Goal: Contribute content: Add original content to the website for others to see

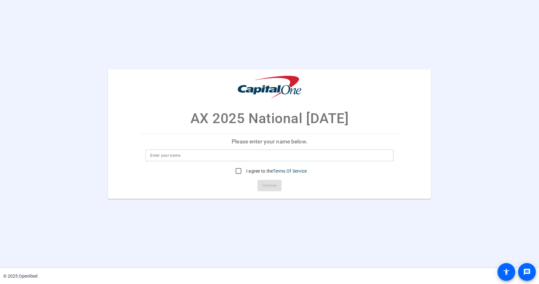
click at [170, 157] on input at bounding box center [269, 155] width 239 height 8
type input "[PERSON_NAME]"
click at [237, 171] on input "I agree to the Terms Of Service" at bounding box center [238, 170] width 13 height 13
checkbox input "true"
click at [279, 191] on span at bounding box center [270, 185] width 24 height 15
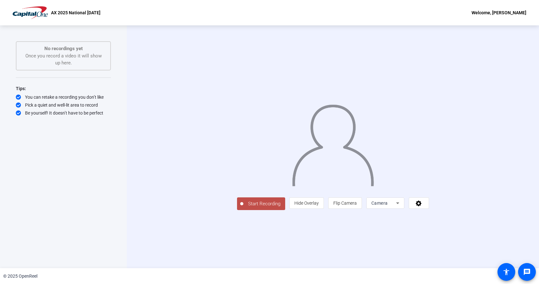
click at [243, 207] on span "Start Recording" at bounding box center [264, 203] width 42 height 7
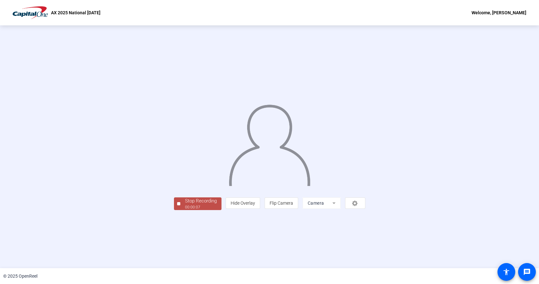
click at [177, 205] on div at bounding box center [178, 203] width 3 height 3
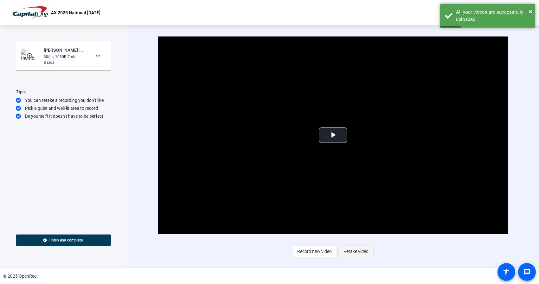
click at [356, 252] on span "Retake video" at bounding box center [355, 251] width 25 height 12
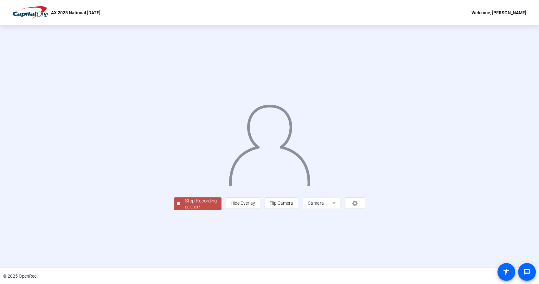
click at [177, 205] on div at bounding box center [178, 203] width 3 height 3
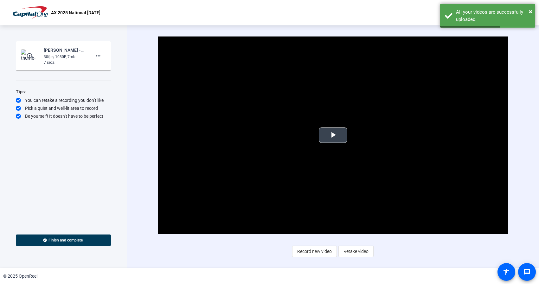
click at [333, 135] on span "Video Player" at bounding box center [333, 135] width 0 height 0
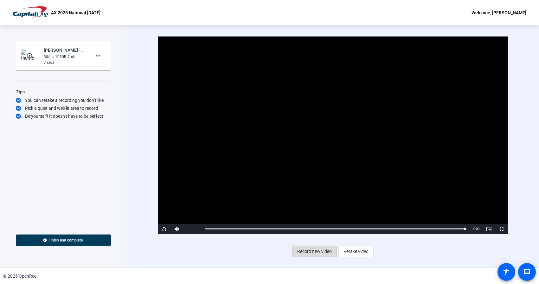
click at [312, 251] on span "Record new video" at bounding box center [314, 251] width 35 height 12
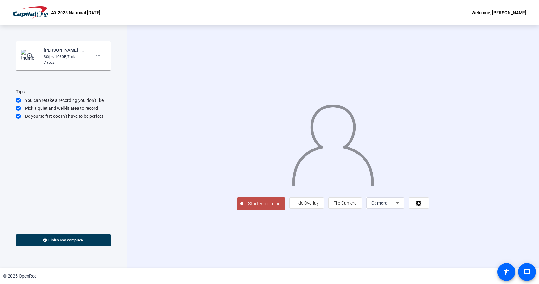
click at [240, 205] on div at bounding box center [241, 203] width 3 height 3
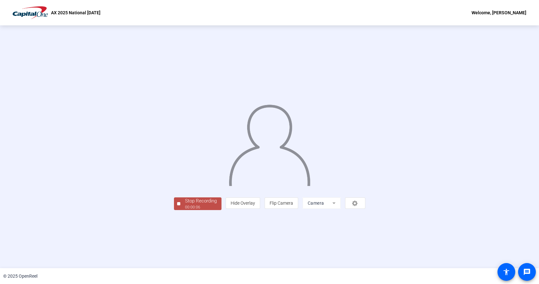
click at [177, 205] on div at bounding box center [178, 203] width 3 height 3
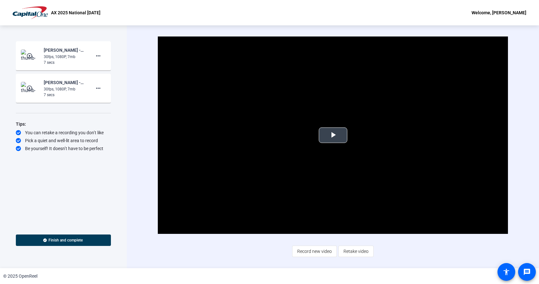
click at [333, 135] on span "Video Player" at bounding box center [333, 135] width 0 height 0
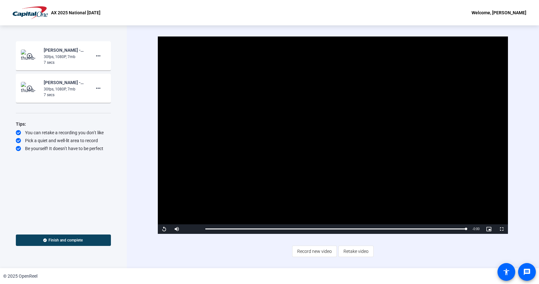
click at [60, 239] on span "Finish and complete" at bounding box center [65, 239] width 34 height 5
